Goal: Task Accomplishment & Management: Use online tool/utility

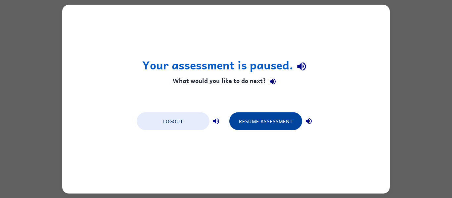
click at [271, 117] on button "Resume Assessment" at bounding box center [265, 121] width 73 height 18
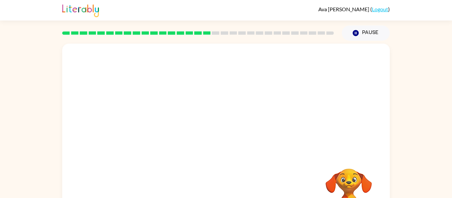
click at [315, 134] on div at bounding box center [226, 99] width 328 height 111
click at [223, 144] on div at bounding box center [226, 141] width 42 height 24
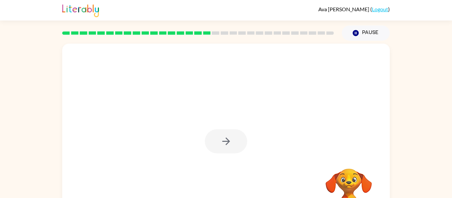
click at [223, 144] on div at bounding box center [226, 141] width 42 height 24
click at [223, 144] on icon "button" at bounding box center [226, 142] width 12 height 12
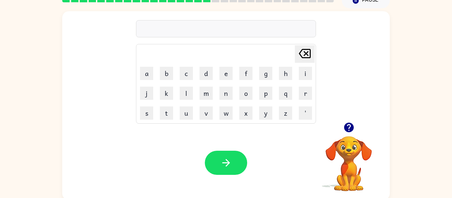
scroll to position [34, 0]
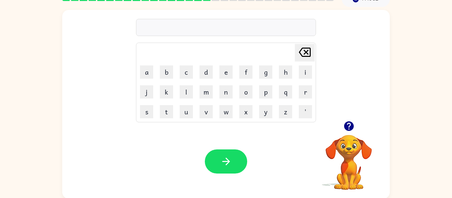
click at [347, 128] on icon "button" at bounding box center [349, 126] width 10 height 10
click at [348, 128] on icon "button" at bounding box center [349, 126] width 10 height 10
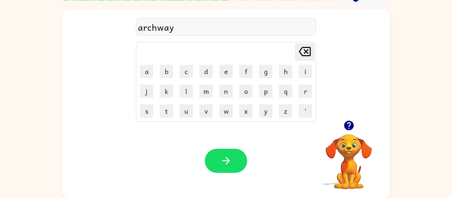
click at [225, 138] on div "Your browser must support playing .mp4 files to use Literably. Please try using…" at bounding box center [226, 161] width 328 height 74
click at [235, 166] on button "button" at bounding box center [226, 161] width 42 height 24
click at [211, 158] on button "button" at bounding box center [226, 161] width 42 height 24
click at [348, 124] on icon "button" at bounding box center [349, 126] width 10 height 10
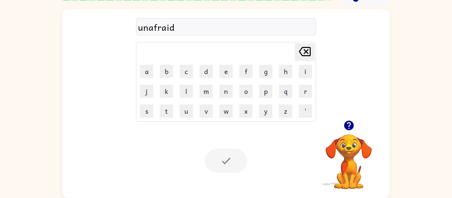
scroll to position [23, 0]
